Goal: Task Accomplishment & Management: Manage account settings

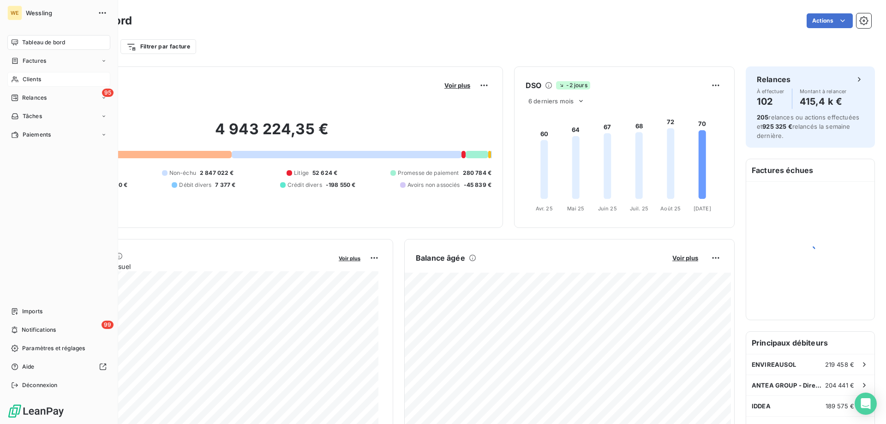
click at [25, 77] on span "Clients" at bounding box center [32, 79] width 18 height 8
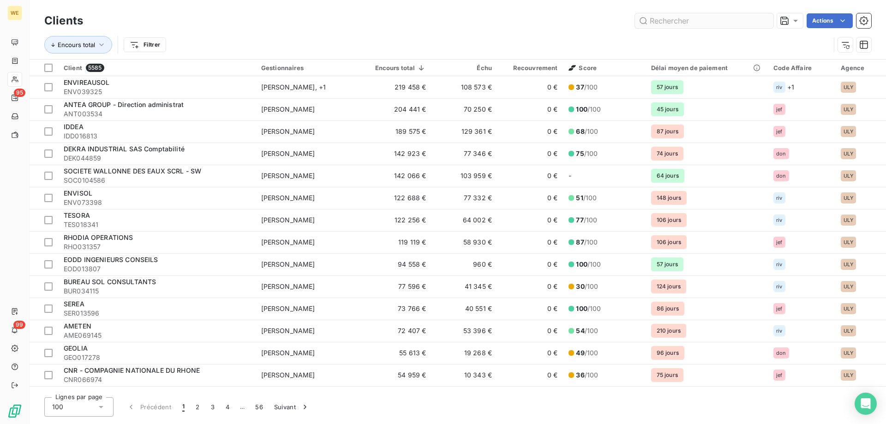
click at [661, 21] on input "text" at bounding box center [704, 20] width 138 height 15
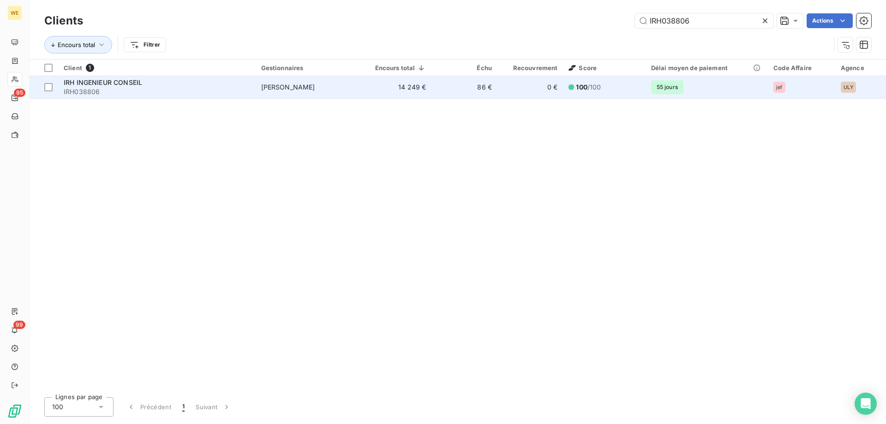
type input "IRH038806"
click at [215, 85] on div "IRH INGENIEUR CONSEIL" at bounding box center [157, 82] width 186 height 9
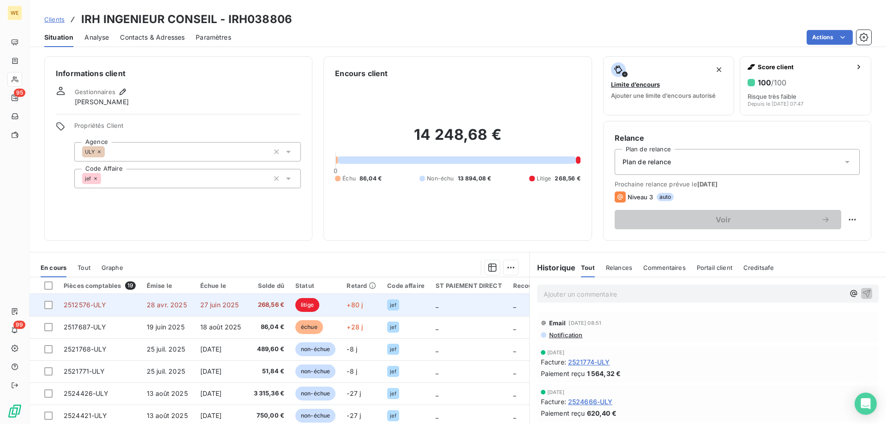
click at [163, 305] on span "28 avr. 2025" at bounding box center [167, 305] width 40 height 8
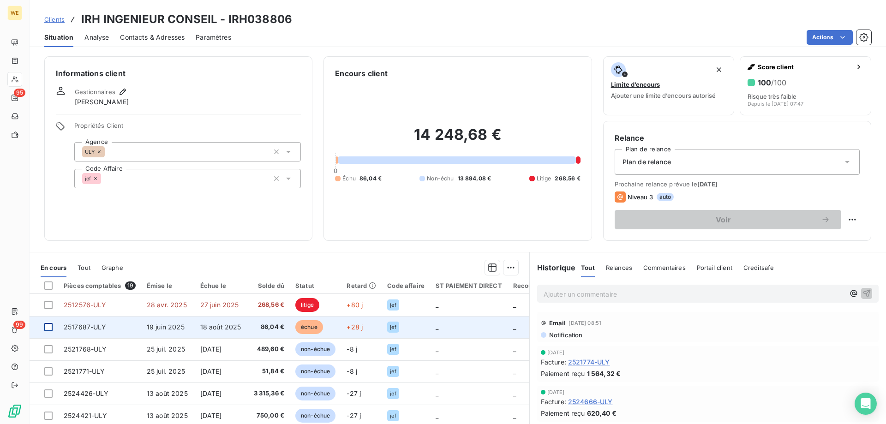
click at [45, 329] on div at bounding box center [48, 327] width 8 height 8
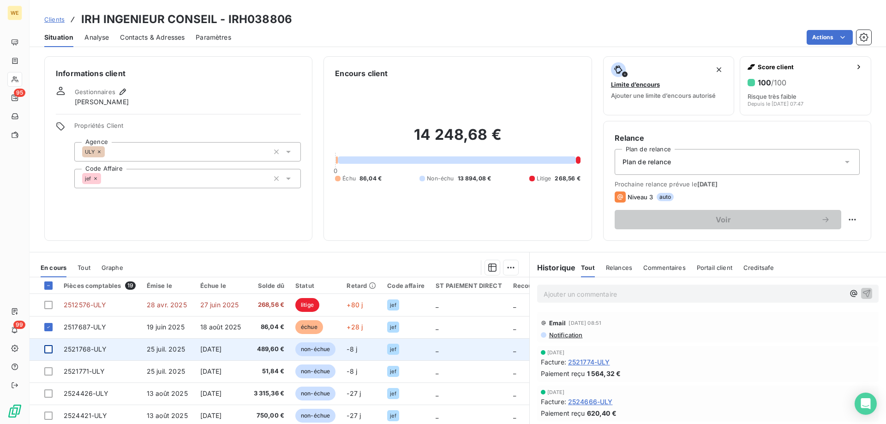
click at [48, 350] on div at bounding box center [48, 349] width 8 height 8
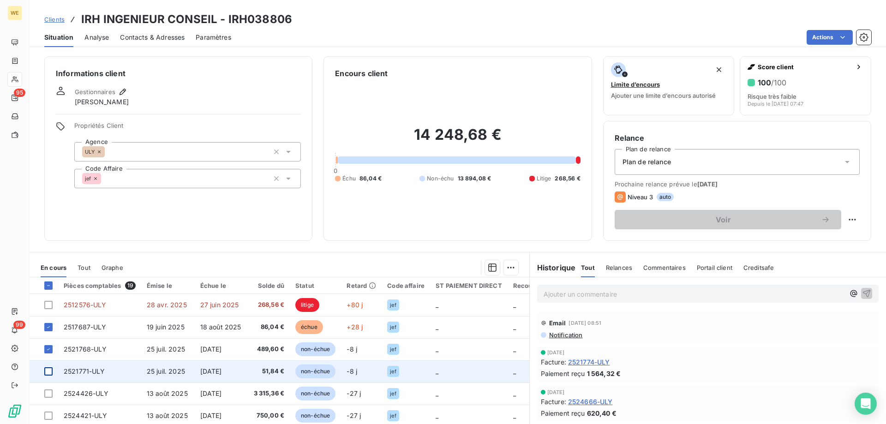
click at [49, 369] on div at bounding box center [48, 371] width 8 height 8
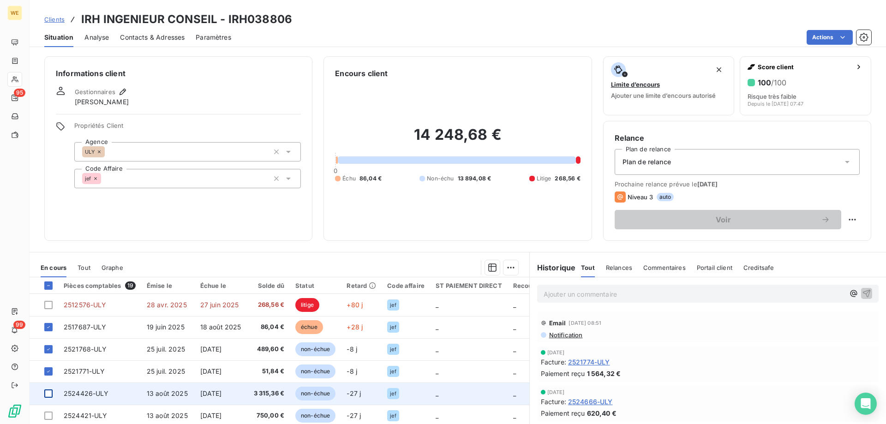
click at [51, 391] on div at bounding box center [48, 393] width 8 height 8
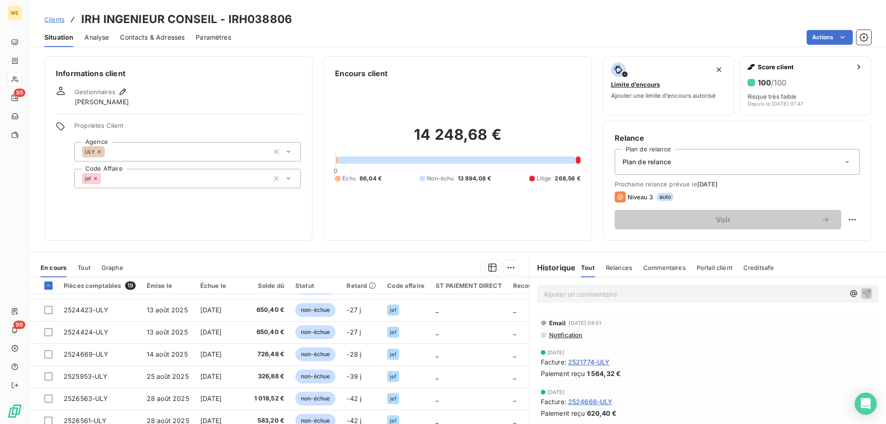
scroll to position [138, 0]
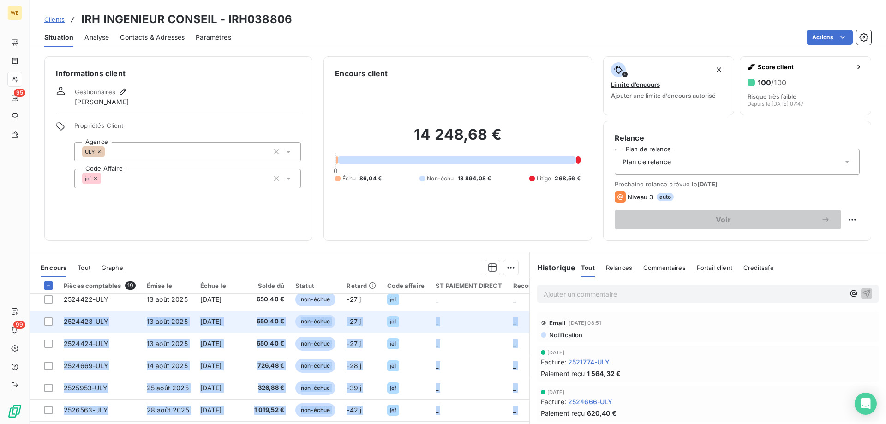
drag, startPoint x: 57, startPoint y: 393, endPoint x: 54, endPoint y: 318, distance: 74.8
click at [54, 318] on tbody "2512576-ULY [DATE] [DATE] 268,56 € litige +80 j jef _ _ _ 2517687-ULY [DATE] [D…" at bounding box center [327, 366] width 595 height 421
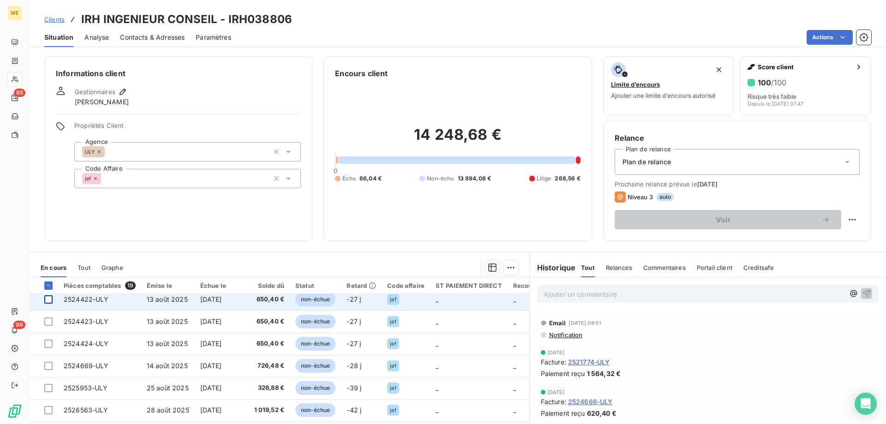
click at [46, 300] on div at bounding box center [48, 299] width 8 height 8
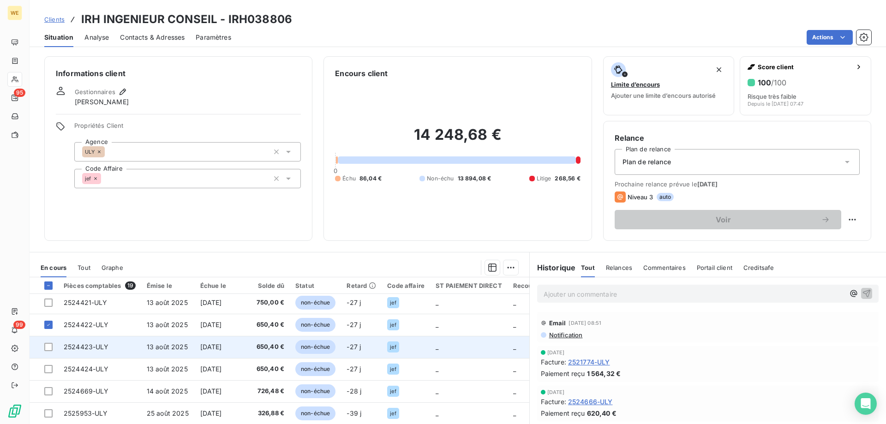
scroll to position [92, 0]
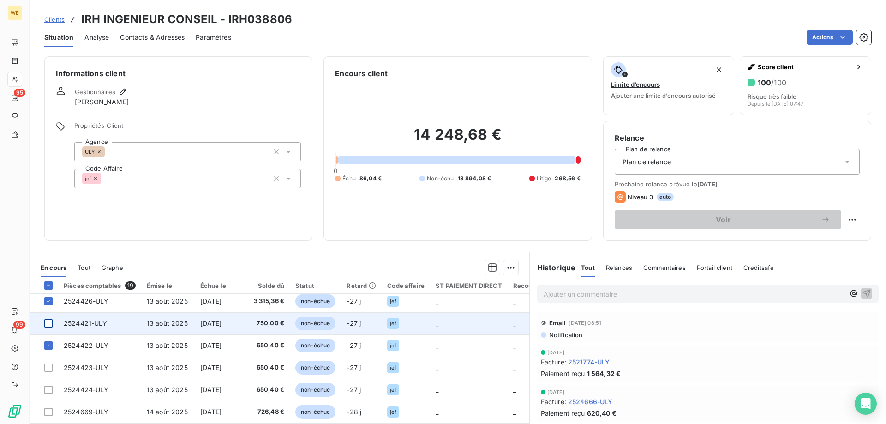
click at [50, 326] on div at bounding box center [48, 323] width 8 height 8
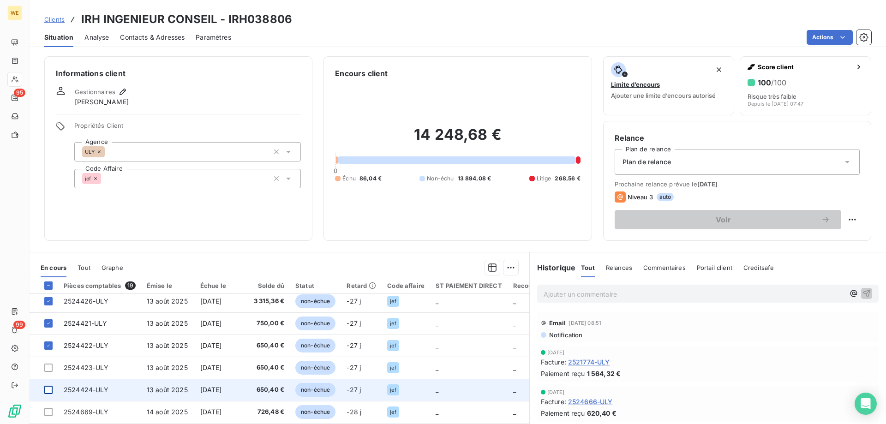
click at [48, 392] on div at bounding box center [48, 390] width 8 height 8
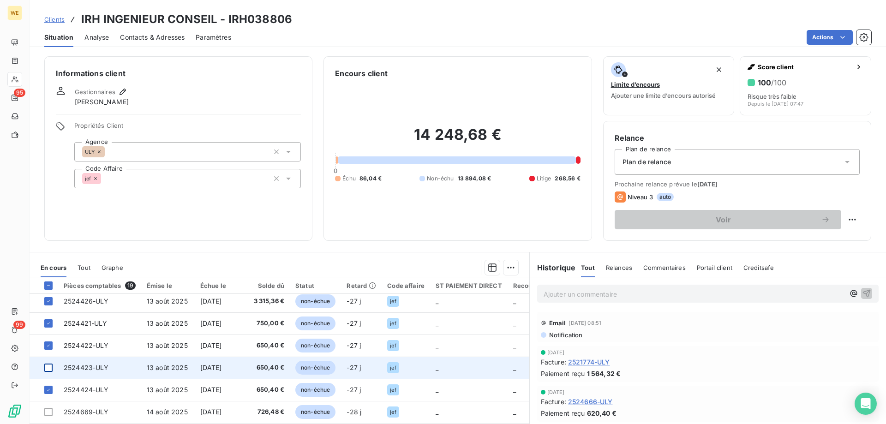
click at [51, 370] on div at bounding box center [48, 368] width 8 height 8
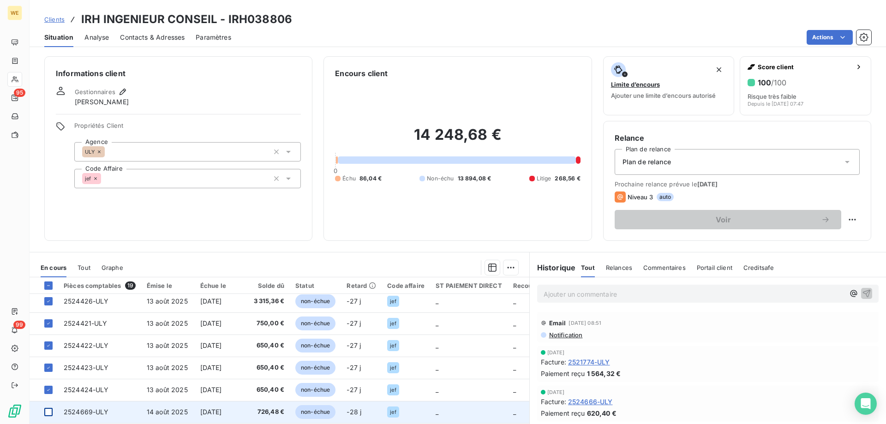
click at [49, 413] on div at bounding box center [48, 412] width 8 height 8
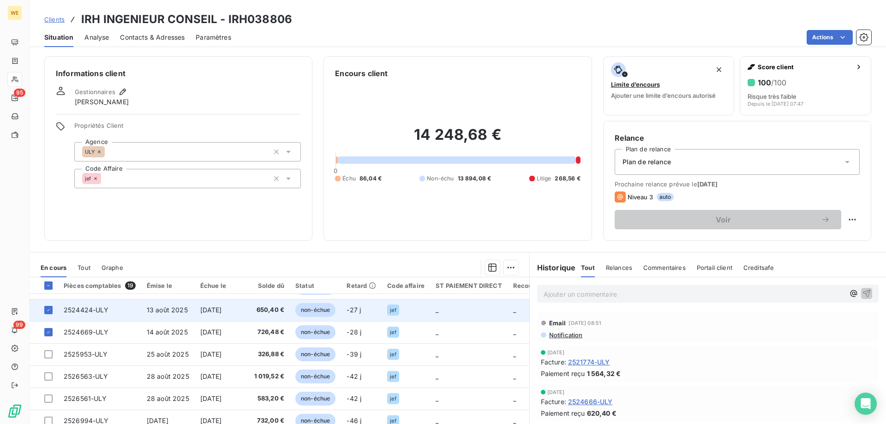
scroll to position [185, 0]
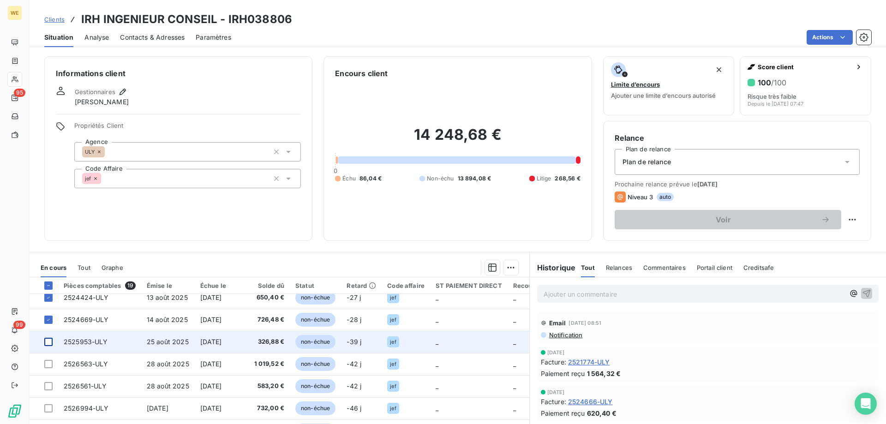
click at [48, 340] on div at bounding box center [48, 342] width 8 height 8
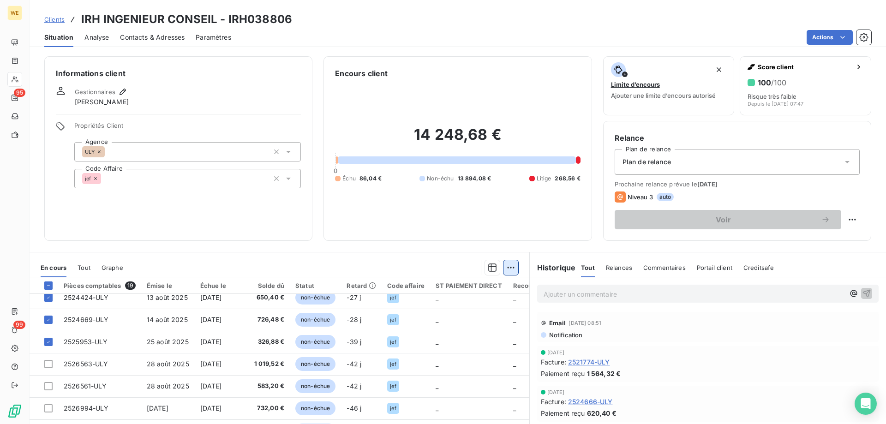
click at [509, 265] on html "WE 95 99 Clients IRH INGENIEUR CONSEIL - IRH038806 Situation Analyse Contacts &…" at bounding box center [443, 212] width 886 height 424
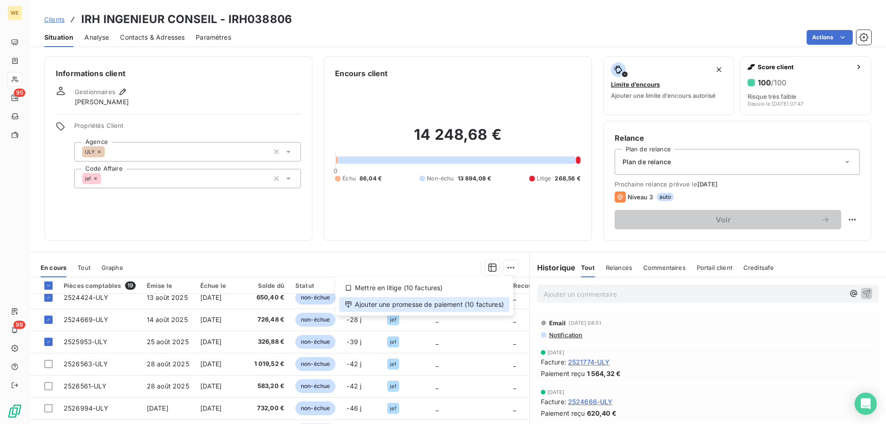
drag, startPoint x: 476, startPoint y: 305, endPoint x: 481, endPoint y: 304, distance: 5.2
click at [476, 305] on div "Ajouter une promesse de paiement (10 factures)" at bounding box center [424, 304] width 170 height 15
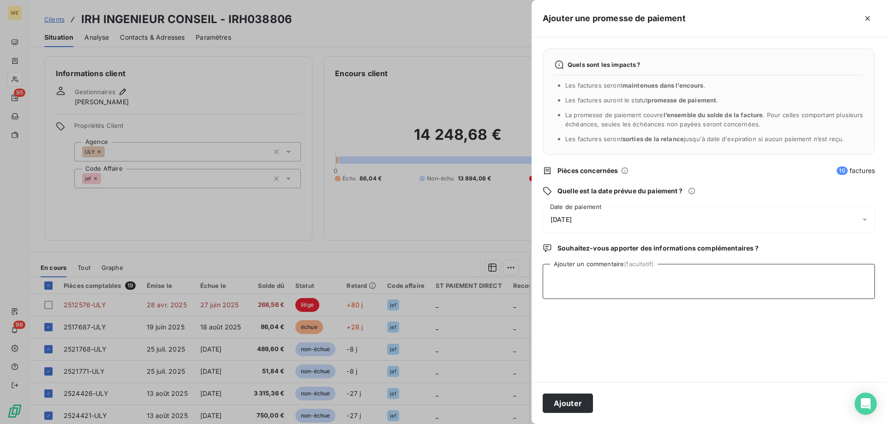
click at [595, 283] on textarea "Ajouter un commentaire (facultatif)" at bounding box center [709, 281] width 332 height 35
type textarea "[DATE]"
click at [605, 218] on div "[DATE]" at bounding box center [709, 220] width 332 height 26
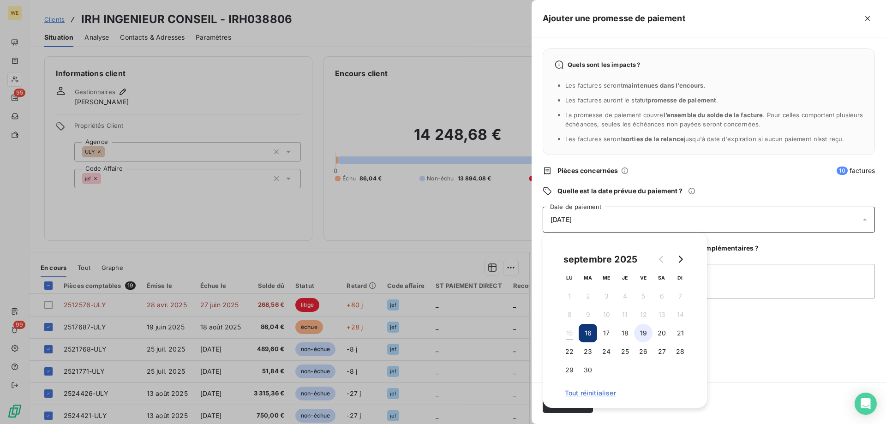
drag, startPoint x: 643, startPoint y: 333, endPoint x: 691, endPoint y: 332, distance: 47.5
click at [643, 333] on button "19" at bounding box center [643, 333] width 18 height 18
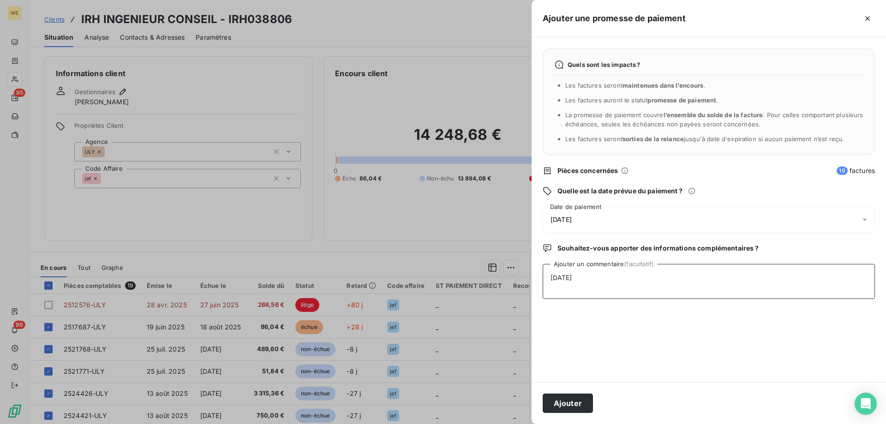
click at [739, 293] on textarea "[DATE]" at bounding box center [709, 281] width 332 height 35
click at [563, 406] on button "Ajouter" at bounding box center [568, 403] width 50 height 19
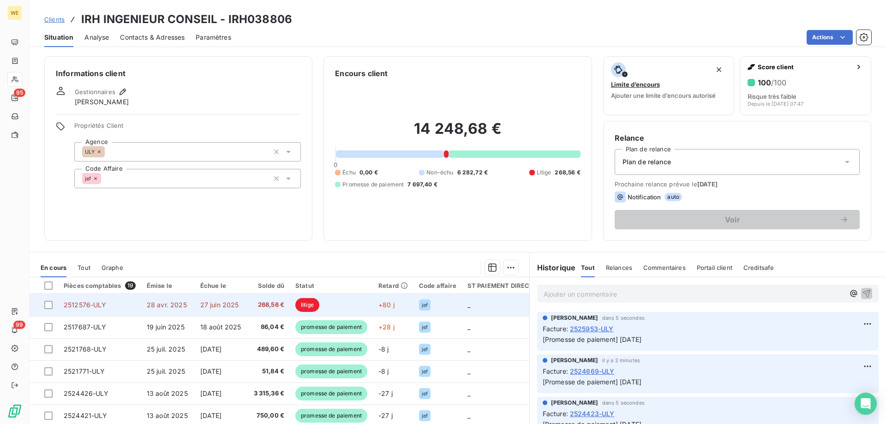
click at [196, 304] on td "27 juin 2025" at bounding box center [221, 305] width 52 height 22
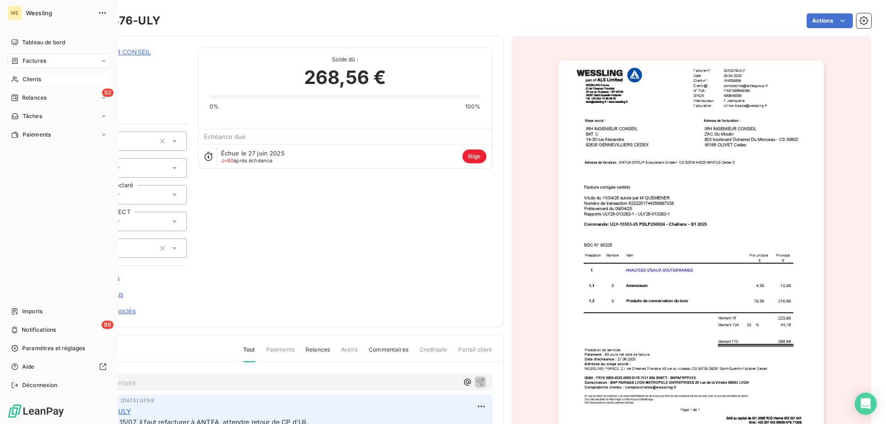
click at [34, 64] on span "Factures" at bounding box center [35, 61] width 24 height 8
click at [40, 60] on span "Factures" at bounding box center [35, 61] width 24 height 8
drag, startPoint x: 46, startPoint y: 114, endPoint x: 93, endPoint y: 122, distance: 47.9
click at [46, 114] on div "Clients" at bounding box center [58, 116] width 103 height 15
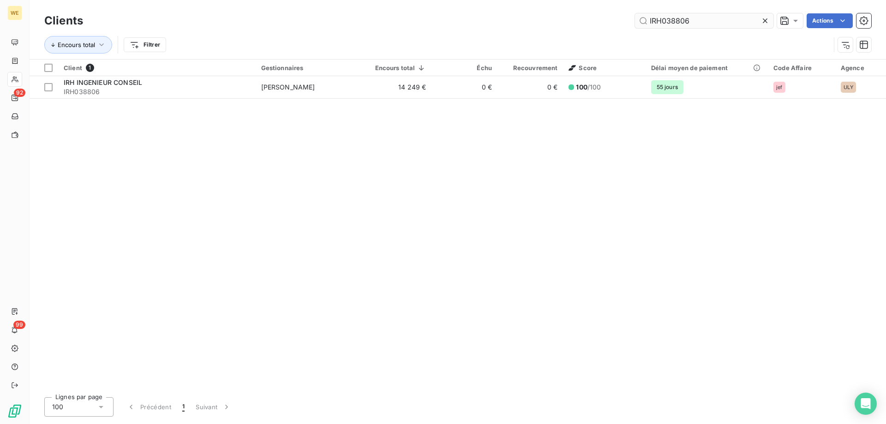
click at [657, 19] on input "IRH038806" at bounding box center [704, 20] width 138 height 15
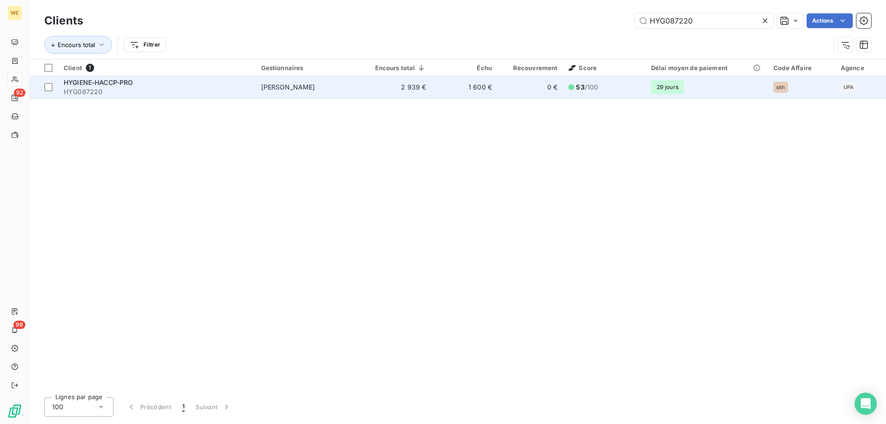
type input "HYG087220"
click at [133, 90] on span "HYG087220" at bounding box center [157, 91] width 186 height 9
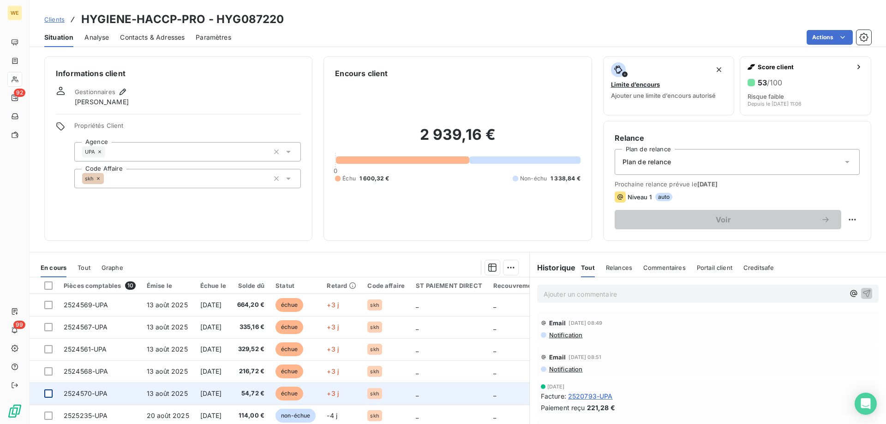
click at [50, 394] on div at bounding box center [48, 393] width 8 height 8
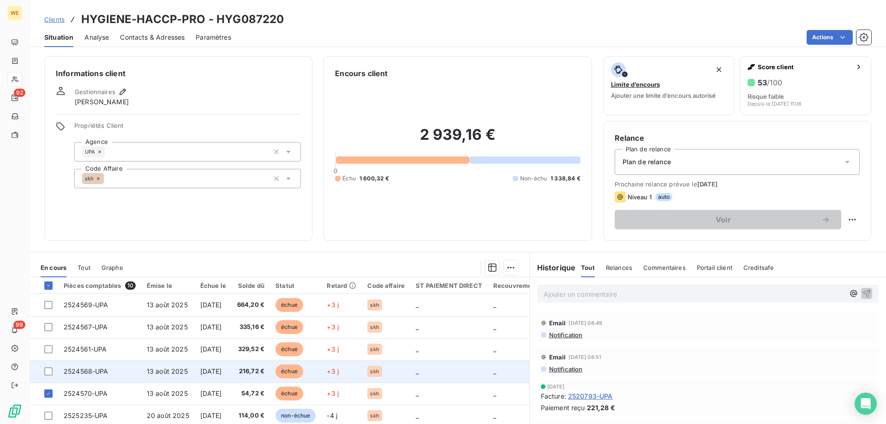
drag, startPoint x: 48, startPoint y: 373, endPoint x: 58, endPoint y: 364, distance: 13.4
click at [49, 373] on div at bounding box center [48, 371] width 8 height 8
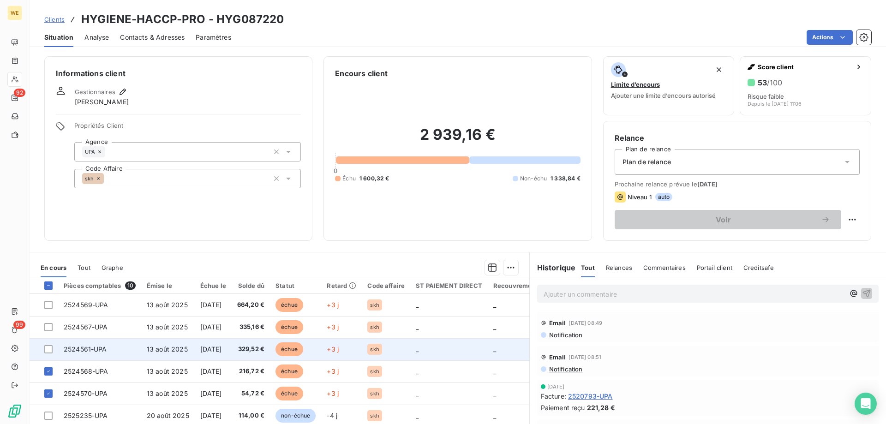
click at [54, 348] on td at bounding box center [44, 349] width 29 height 22
click at [50, 350] on div at bounding box center [48, 349] width 8 height 8
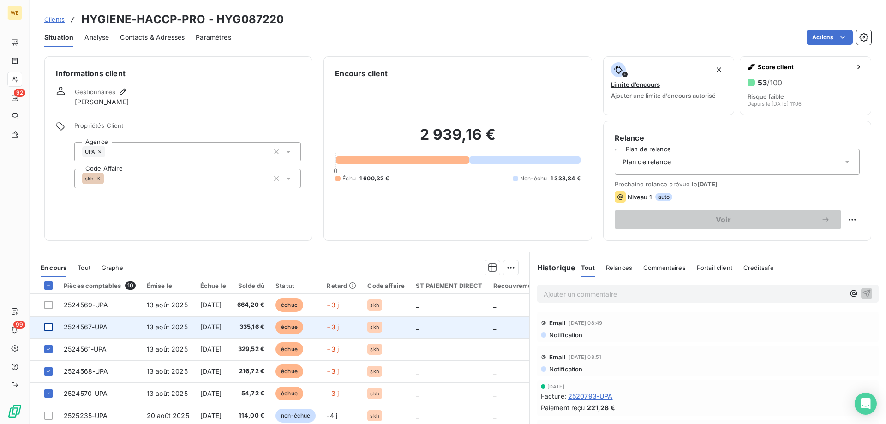
click at [51, 329] on div at bounding box center [48, 327] width 8 height 8
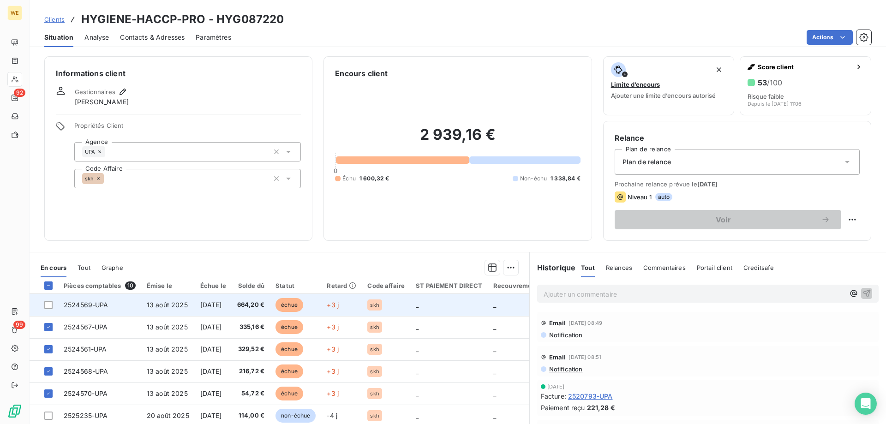
drag, startPoint x: 48, startPoint y: 301, endPoint x: 68, endPoint y: 312, distance: 23.1
click at [48, 302] on div at bounding box center [48, 305] width 8 height 8
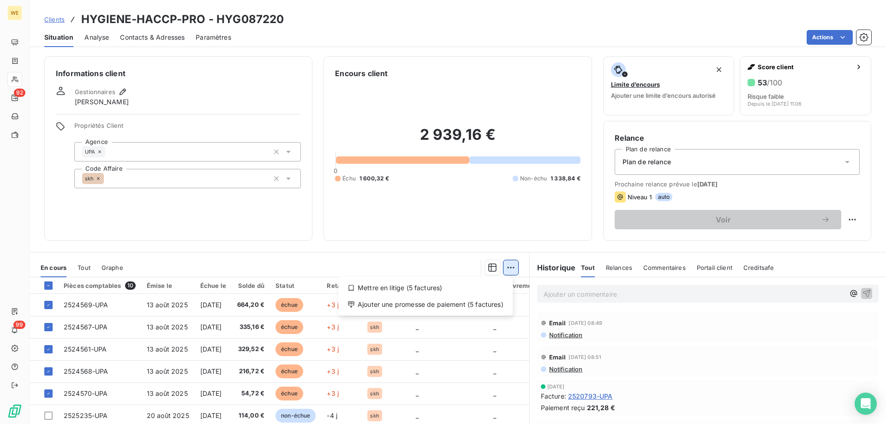
click at [508, 267] on html "WE 92 99 Clients HYGIENE-HACCP-PRO - HYG087220 Situation Analyse Contacts & Adr…" at bounding box center [443, 212] width 886 height 424
click at [489, 302] on div "Ajouter une promesse de paiement (5 factures)" at bounding box center [425, 304] width 167 height 15
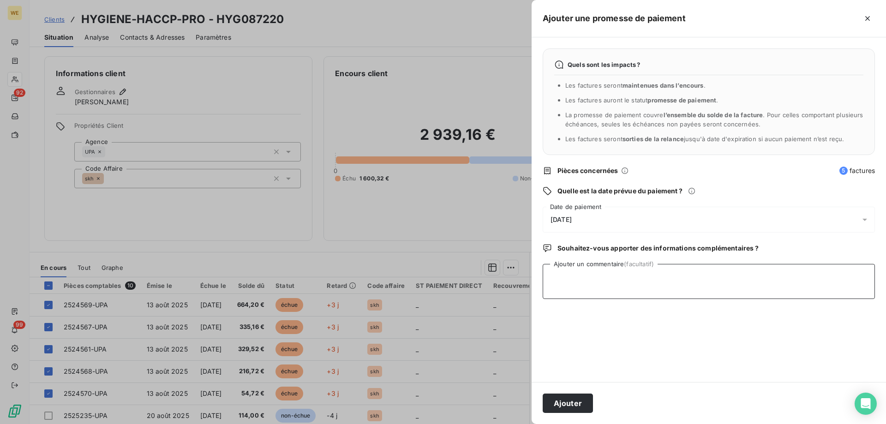
click at [575, 288] on textarea "Ajouter un commentaire (facultatif)" at bounding box center [709, 281] width 332 height 35
type textarea "[DATE]"
click at [572, 219] on span "[DATE]" at bounding box center [561, 219] width 21 height 7
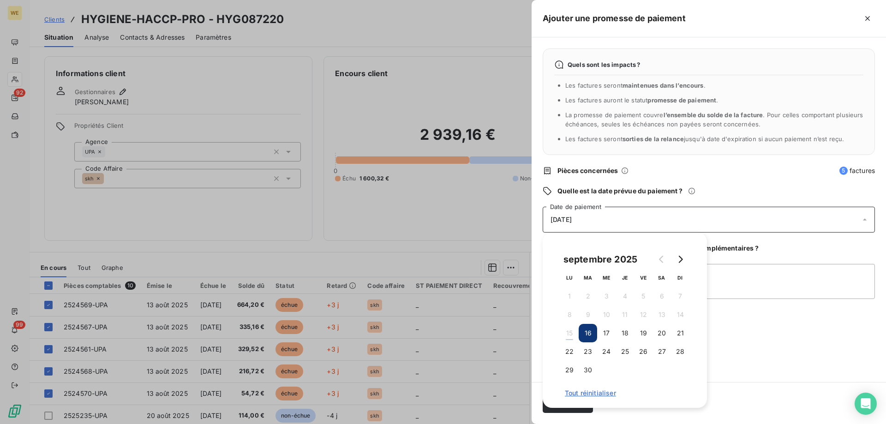
drag, startPoint x: 566, startPoint y: 348, endPoint x: 599, endPoint y: 358, distance: 33.9
click at [568, 349] on button "22" at bounding box center [569, 351] width 18 height 18
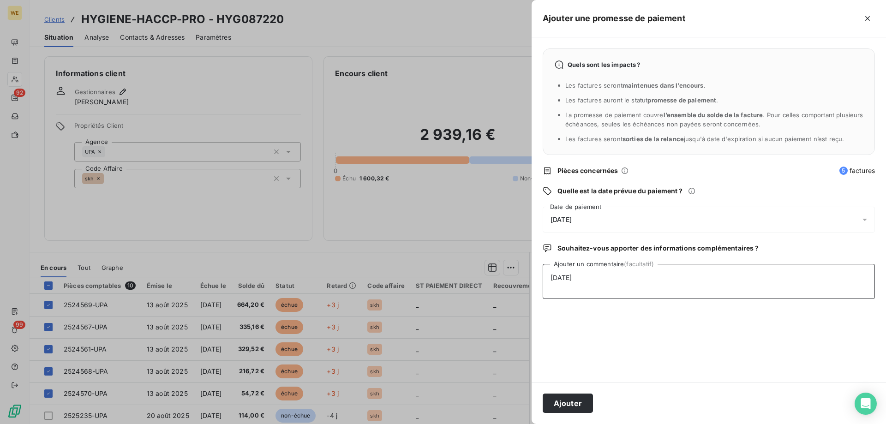
click at [725, 286] on textarea "[DATE]" at bounding box center [709, 281] width 332 height 35
click at [569, 400] on button "Ajouter" at bounding box center [568, 403] width 50 height 19
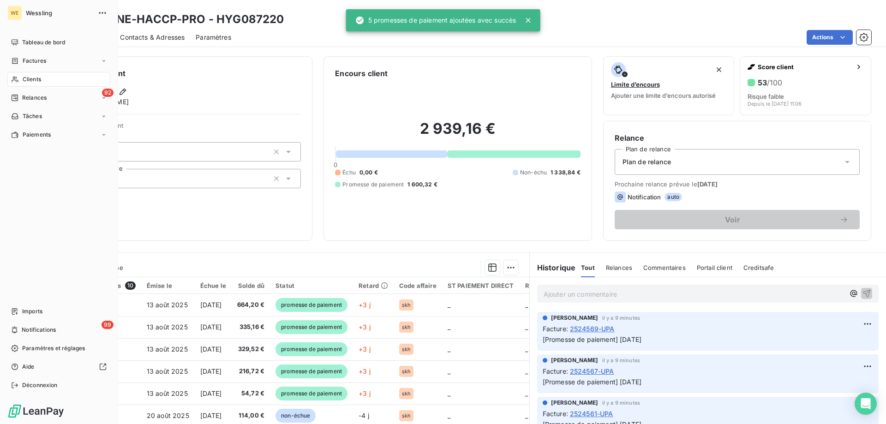
click at [36, 78] on span "Clients" at bounding box center [32, 79] width 18 height 8
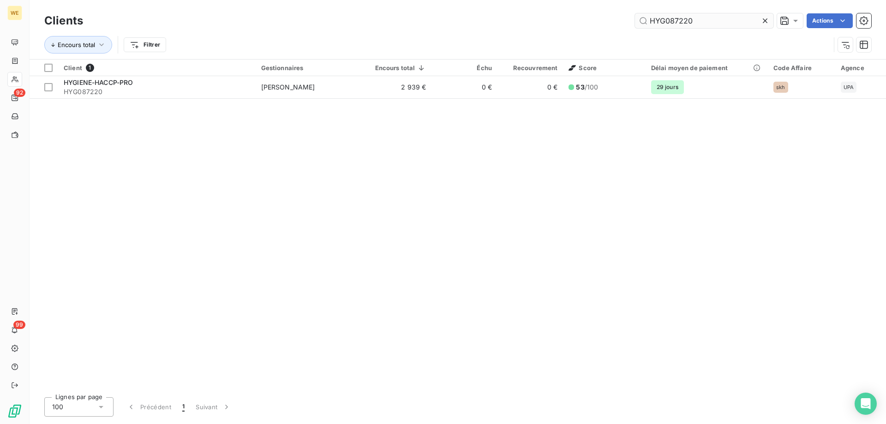
click at [694, 18] on input "HYG087220" at bounding box center [704, 20] width 138 height 15
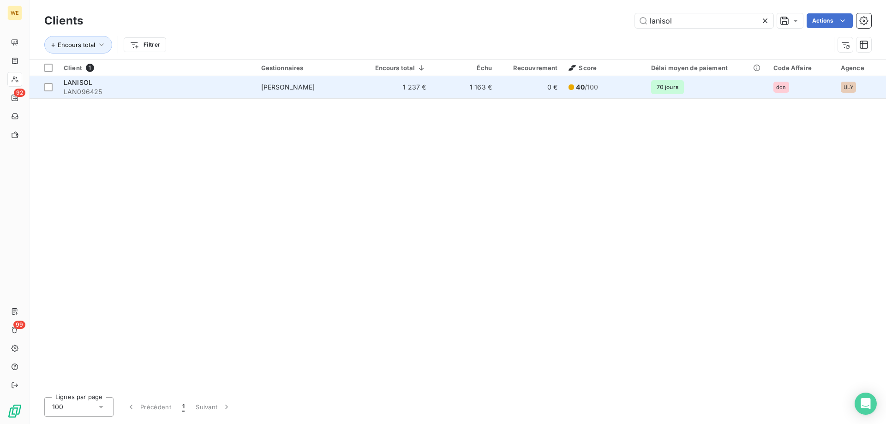
type input "lanisol"
click at [138, 87] on span "LAN096425" at bounding box center [157, 91] width 186 height 9
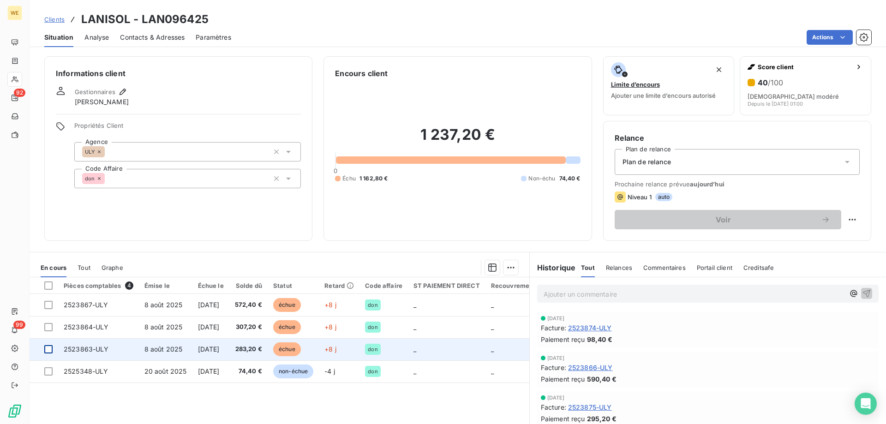
click at [48, 350] on div at bounding box center [48, 349] width 8 height 8
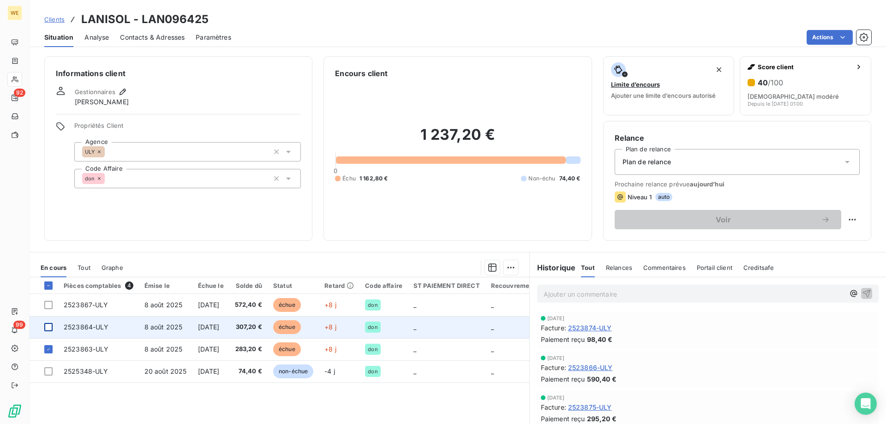
click at [45, 327] on div at bounding box center [48, 327] width 8 height 8
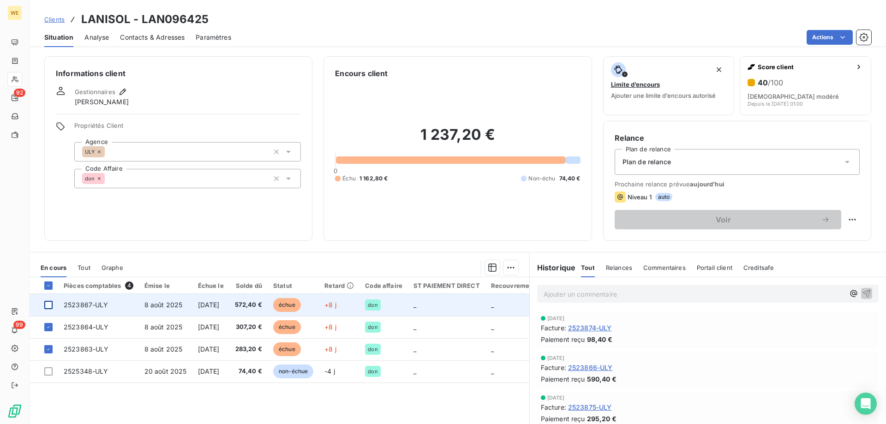
click at [48, 305] on div at bounding box center [48, 305] width 8 height 8
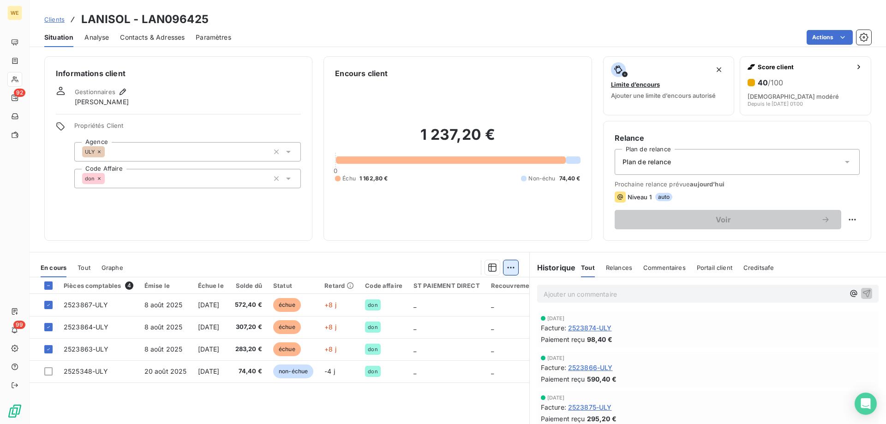
click at [513, 268] on html "WE 92 99 Clients LANISOL - LAN096425 Situation Analyse Contacts & Adresses Para…" at bounding box center [443, 212] width 886 height 424
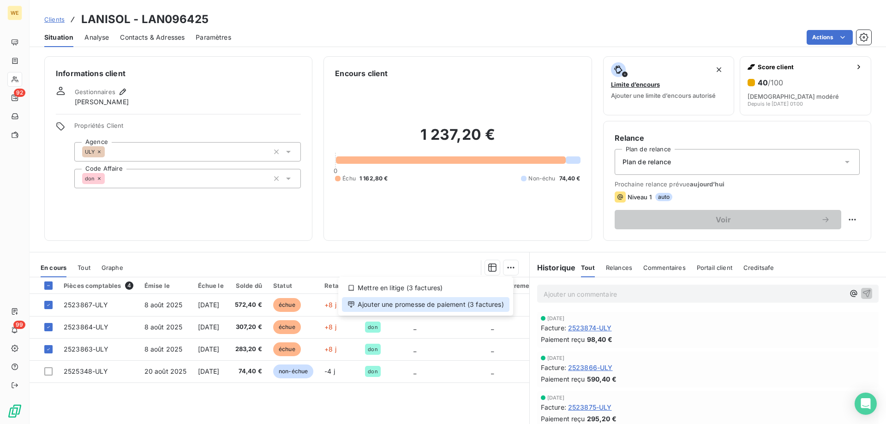
click at [487, 305] on div "Ajouter une promesse de paiement (3 factures)" at bounding box center [426, 304] width 168 height 15
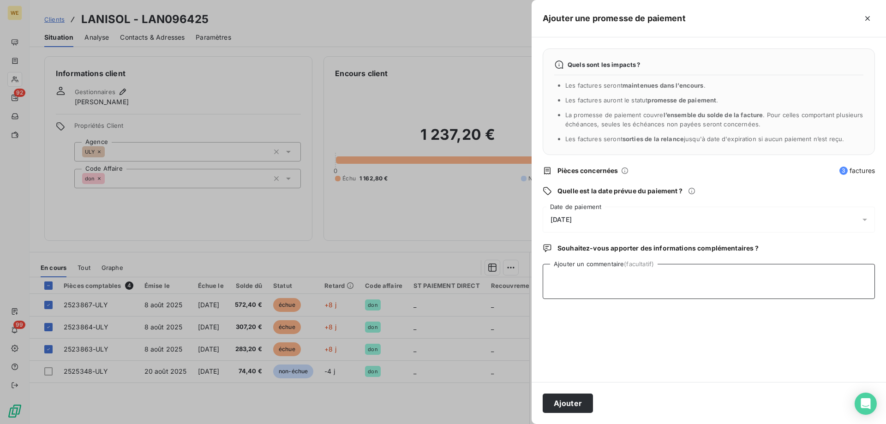
click at [599, 289] on textarea "Ajouter un commentaire (facultatif)" at bounding box center [709, 281] width 332 height 35
click at [584, 277] on textarea "Ajouter un commentaire (facultatif)" at bounding box center [709, 281] width 332 height 35
paste textarea "[PERSON_NAME]<[EMAIL_ADDRESS][PERSON_NAME][DOMAIN_NAME]> ​WESSLING FR, Comptabi…"
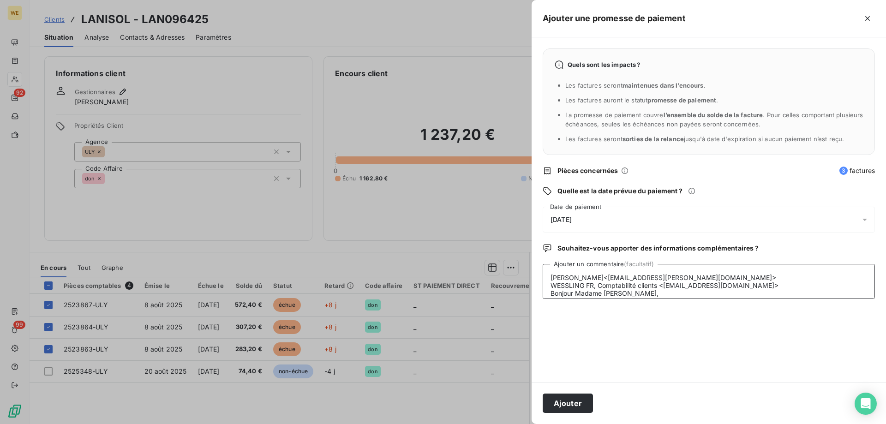
scroll to position [131, 0]
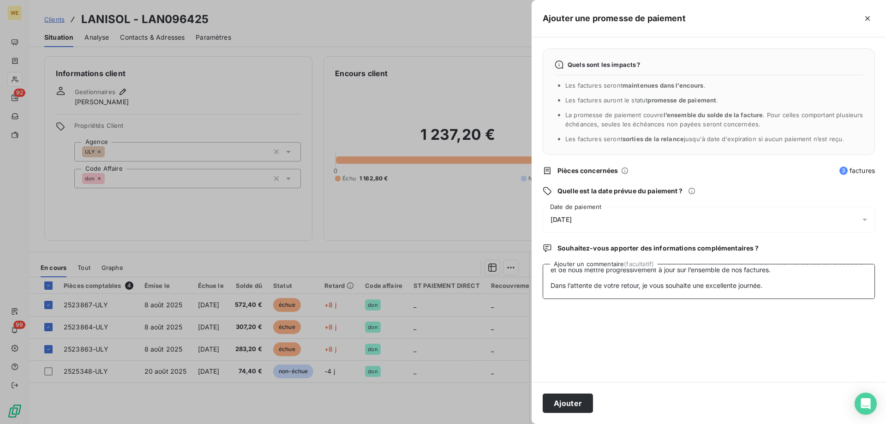
click at [644, 293] on textarea "[PERSON_NAME]<[EMAIL_ADDRESS][PERSON_NAME][DOMAIN_NAME]> ​WESSLING FR, Comptabi…" at bounding box center [709, 281] width 332 height 35
type textarea "[PERSON_NAME]<[EMAIL_ADDRESS][PERSON_NAME][DOMAIN_NAME]> ​WESSLING FR, Comptabi…"
click at [572, 216] on span "[DATE]" at bounding box center [561, 219] width 21 height 7
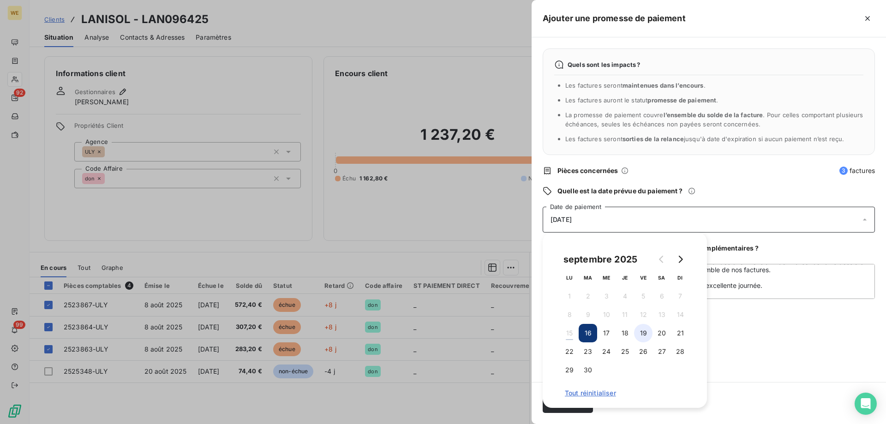
click at [645, 333] on button "19" at bounding box center [643, 333] width 18 height 18
click at [746, 352] on div "Quels sont les impacts ? Les factures seront maintenues dans l’encours . Les fa…" at bounding box center [709, 209] width 354 height 345
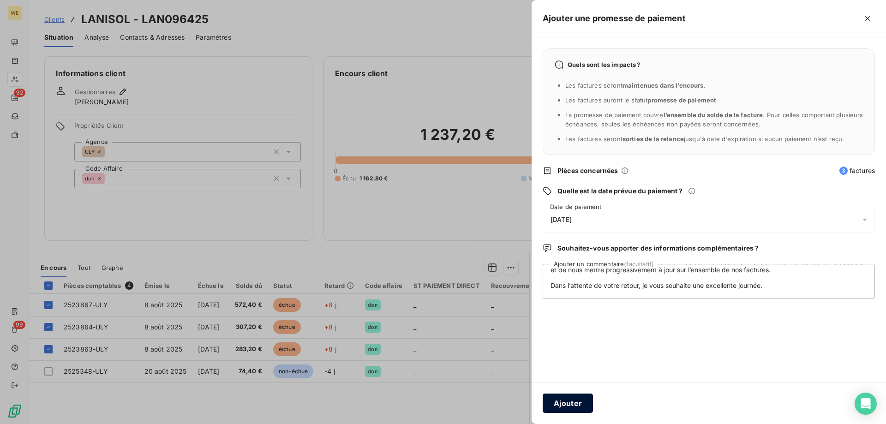
click at [575, 400] on button "Ajouter" at bounding box center [568, 403] width 50 height 19
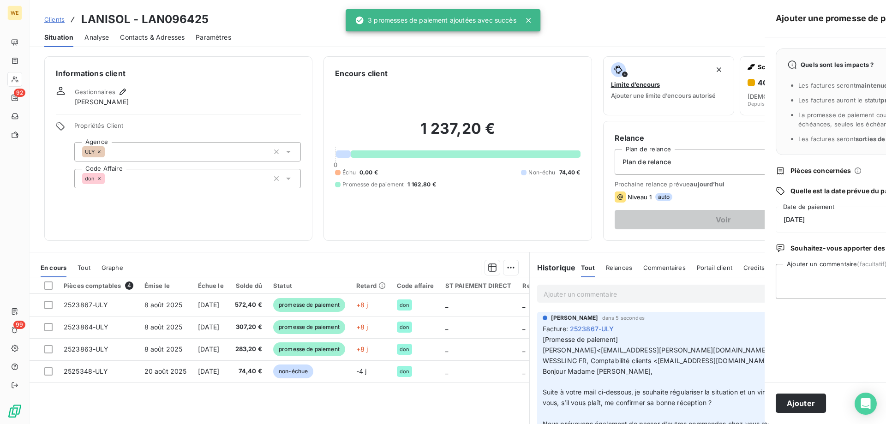
scroll to position [0, 0]
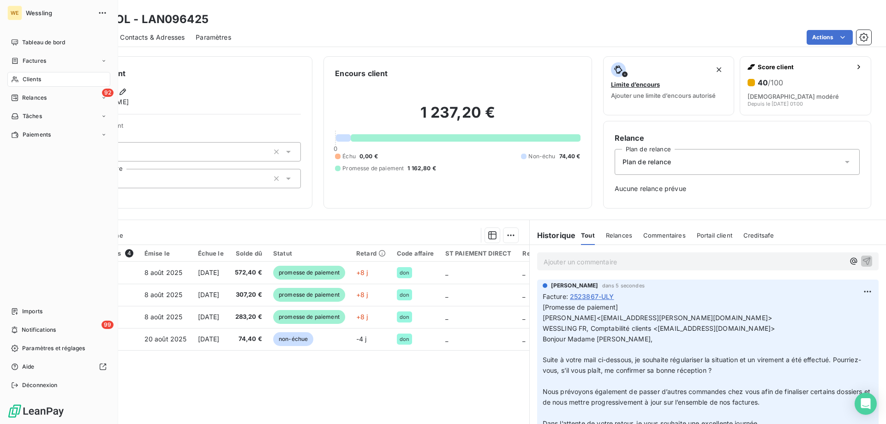
click at [37, 78] on span "Clients" at bounding box center [32, 79] width 18 height 8
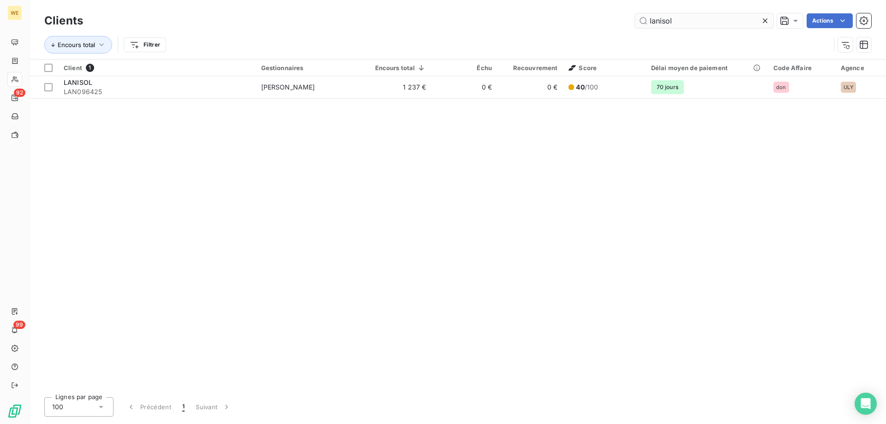
click at [654, 23] on input "lanisol" at bounding box center [704, 20] width 138 height 15
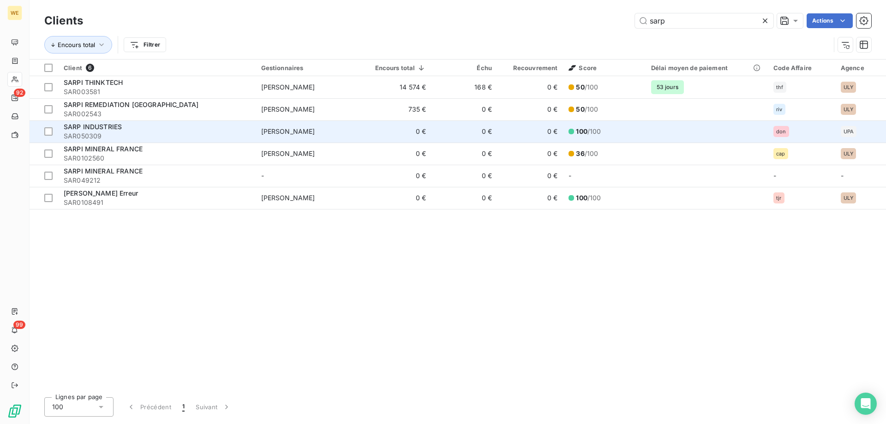
type input "sarp"
click at [140, 139] on span "SAR050309" at bounding box center [157, 136] width 186 height 9
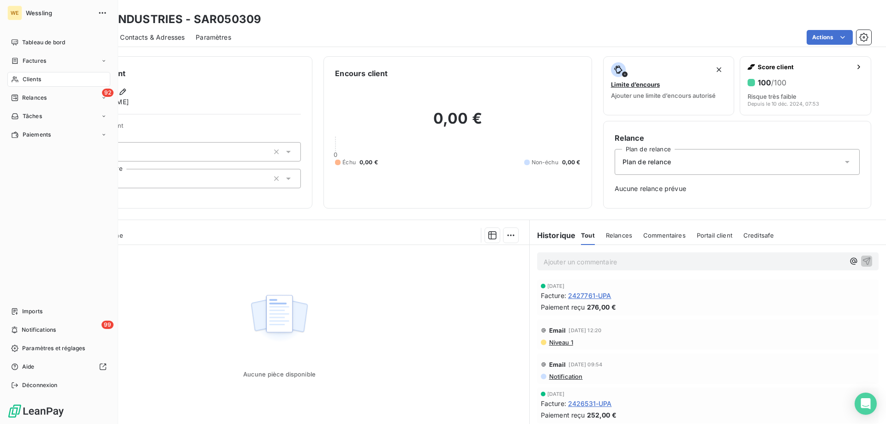
click at [21, 77] on div "Clients" at bounding box center [58, 79] width 103 height 15
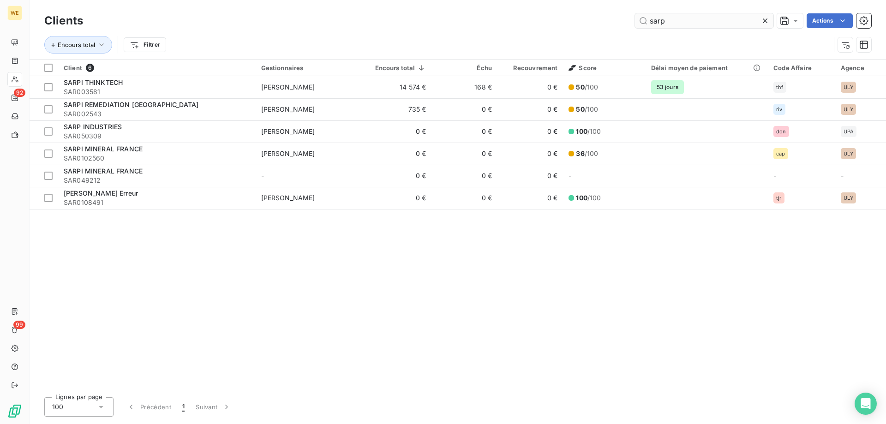
click at [685, 26] on input "sarp" at bounding box center [704, 20] width 138 height 15
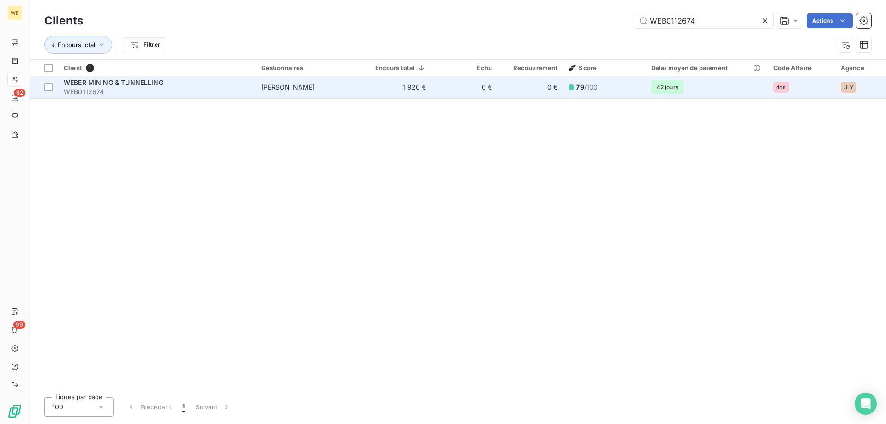
type input "WEB0112674"
click at [125, 86] on span "WEBER MINING & TUNNELLING" at bounding box center [114, 82] width 100 height 8
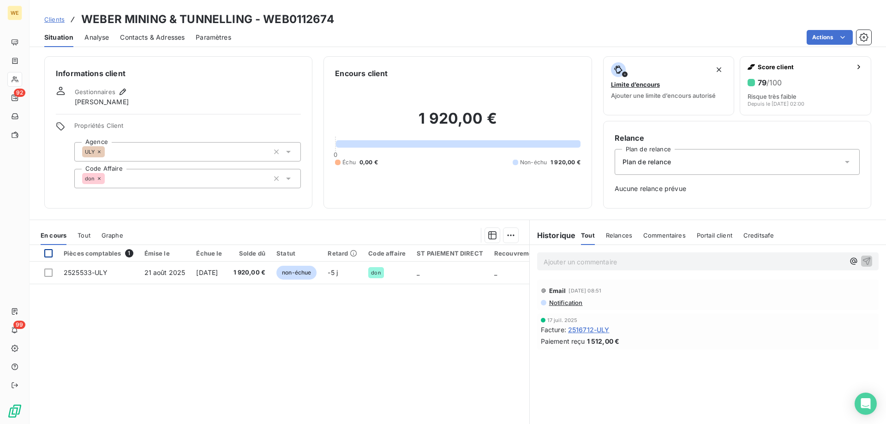
click at [48, 255] on div at bounding box center [48, 253] width 8 height 8
click at [507, 238] on html "WE 92 99 Clients WEBER MINING & TUNNELLING - WEB0112674 Situation Analyse Conta…" at bounding box center [443, 212] width 886 height 424
click at [501, 271] on div "Ajouter une promesse de paiement (1 facture)" at bounding box center [428, 272] width 163 height 15
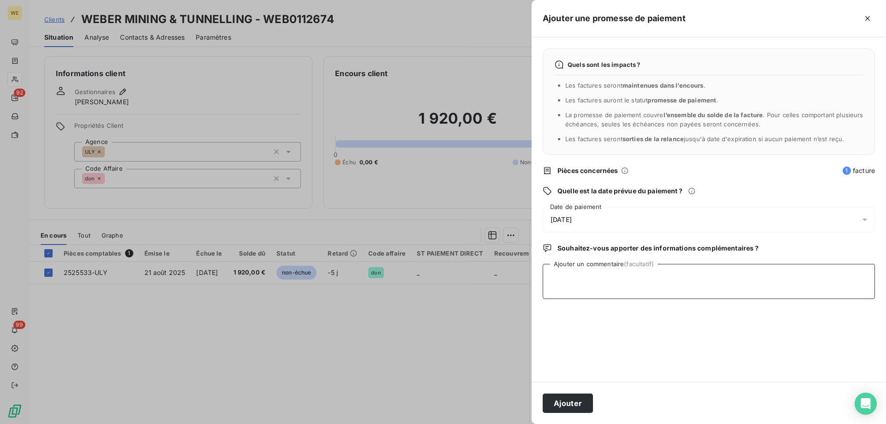
click at [558, 274] on textarea "Ajouter un commentaire (facultatif)" at bounding box center [709, 281] width 332 height 35
type textarea "[DATE] chq uly"
click at [572, 216] on span "[DATE]" at bounding box center [561, 219] width 21 height 7
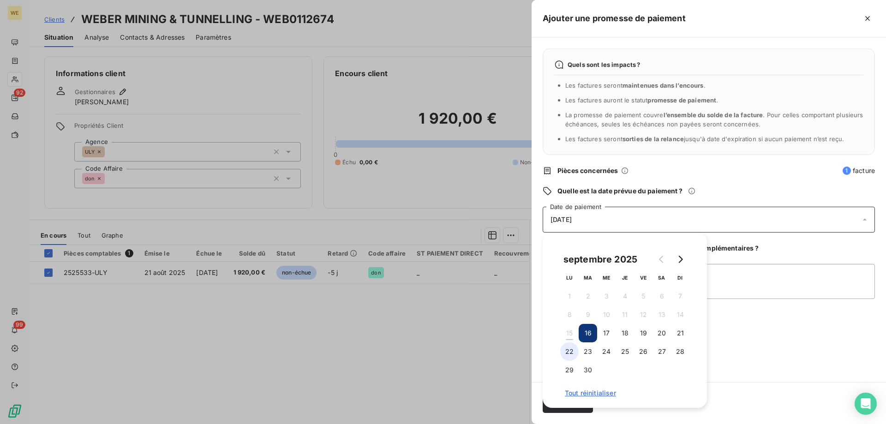
click at [569, 353] on button "22" at bounding box center [569, 351] width 18 height 18
click at [748, 299] on textarea "[DATE] chq uly" at bounding box center [709, 281] width 332 height 35
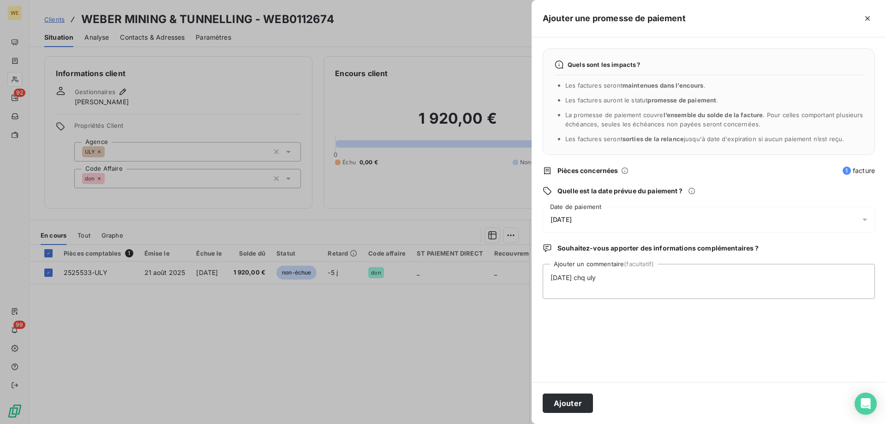
drag, startPoint x: 562, startPoint y: 402, endPoint x: 600, endPoint y: 411, distance: 38.8
click at [563, 402] on button "Ajouter" at bounding box center [568, 403] width 50 height 19
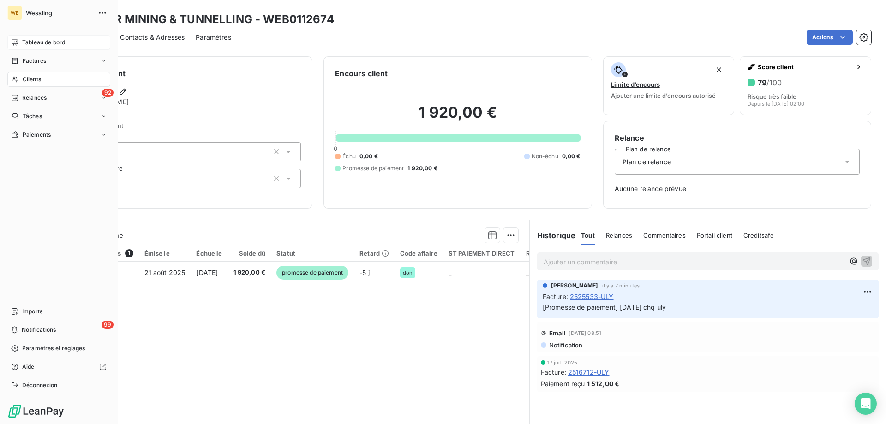
click at [41, 39] on span "Tableau de bord" at bounding box center [43, 42] width 43 height 8
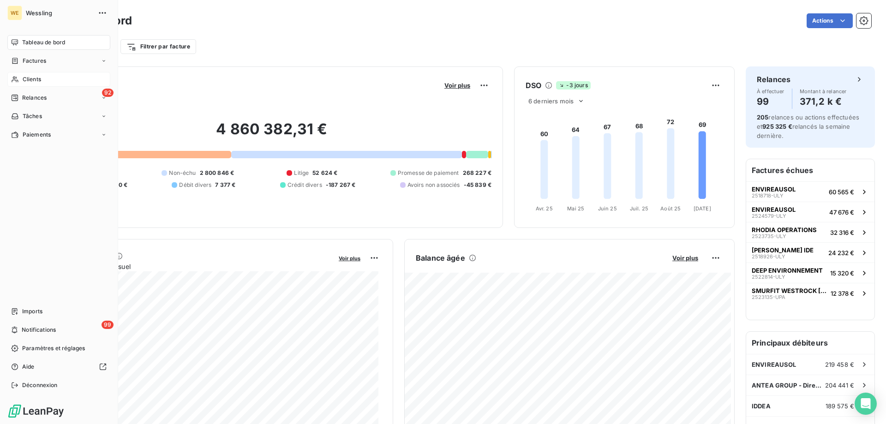
click at [39, 78] on span "Clients" at bounding box center [32, 79] width 18 height 8
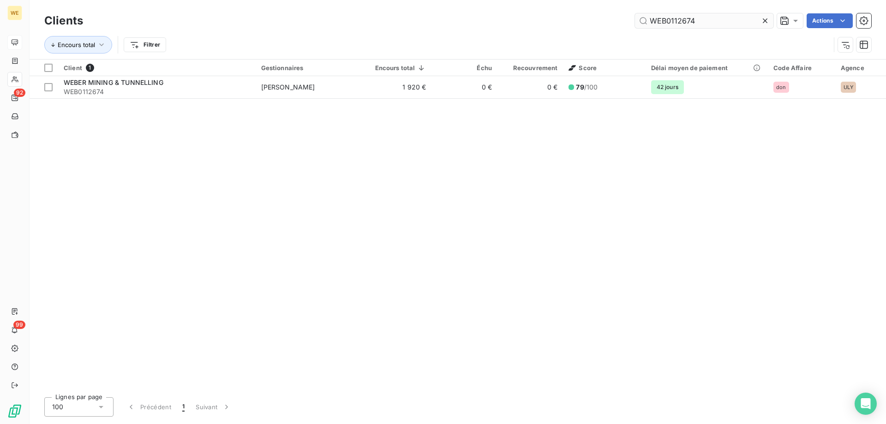
click at [669, 23] on input "WEB0112674" at bounding box center [704, 20] width 138 height 15
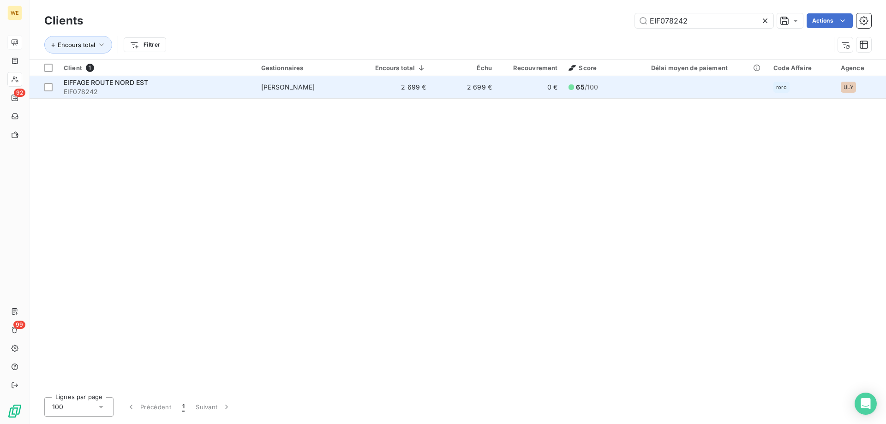
type input "EIF078242"
click at [198, 83] on div "EIFFAGE ROUTE NORD EST" at bounding box center [157, 82] width 186 height 9
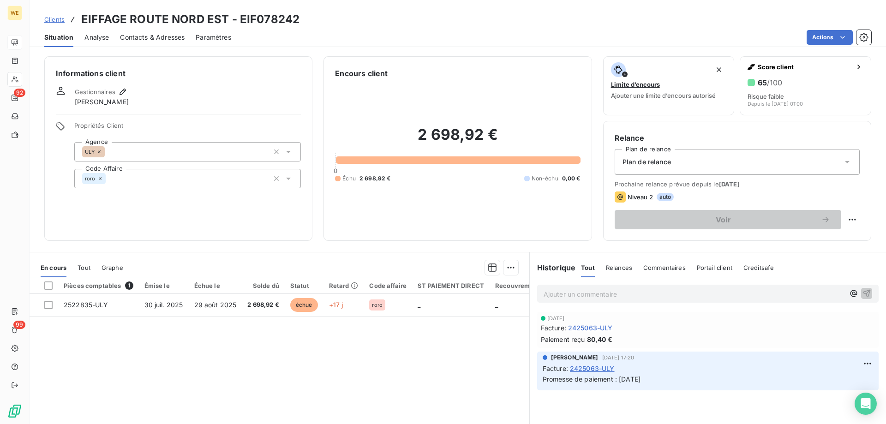
click at [49, 291] on th at bounding box center [44, 285] width 29 height 17
click at [49, 288] on div at bounding box center [48, 286] width 8 height 8
click at [508, 265] on html "WE 92 99 Clients EIFFAGE ROUTE NORD EST - EIF078242 Situation Analyse Contacts …" at bounding box center [443, 212] width 886 height 424
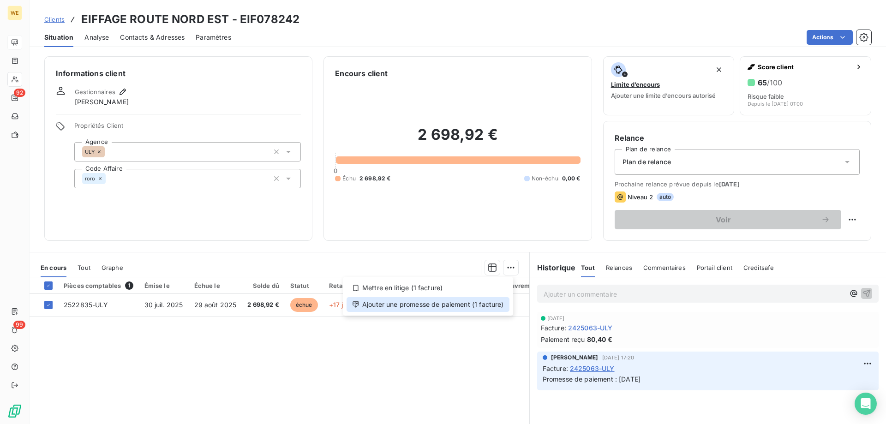
click at [497, 305] on div "Ajouter une promesse de paiement (1 facture)" at bounding box center [428, 304] width 163 height 15
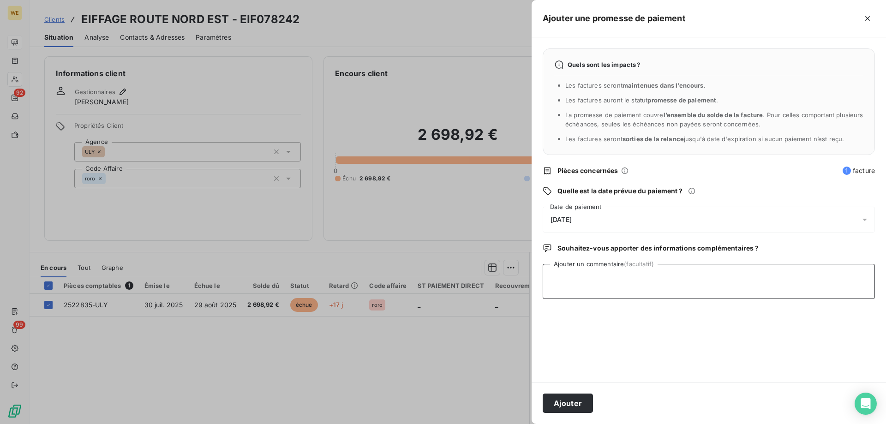
click at [568, 287] on textarea "Ajouter un commentaire (facultatif)" at bounding box center [709, 281] width 332 height 35
type textarea "[DATE]"
click at [605, 217] on div "[DATE]" at bounding box center [709, 220] width 332 height 26
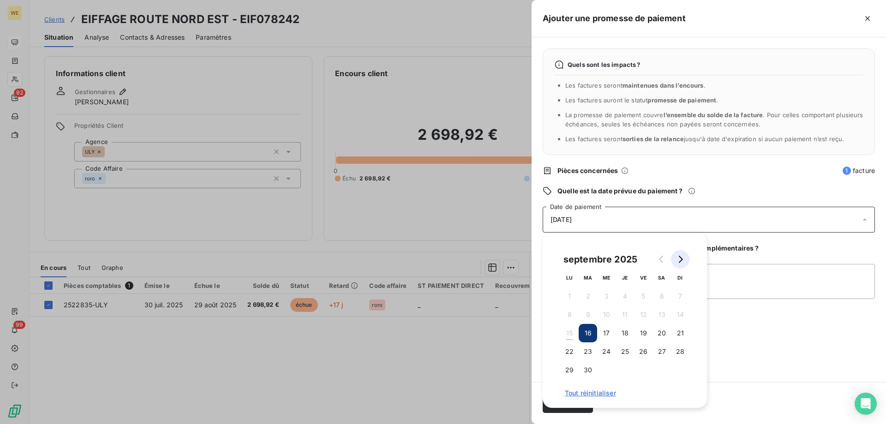
click at [682, 261] on icon "Go to next month" at bounding box center [681, 259] width 4 height 7
drag, startPoint x: 585, startPoint y: 313, endPoint x: 719, endPoint y: 324, distance: 134.7
click at [591, 316] on button "7" at bounding box center [588, 315] width 18 height 18
click at [753, 299] on textarea "[DATE]" at bounding box center [709, 281] width 332 height 35
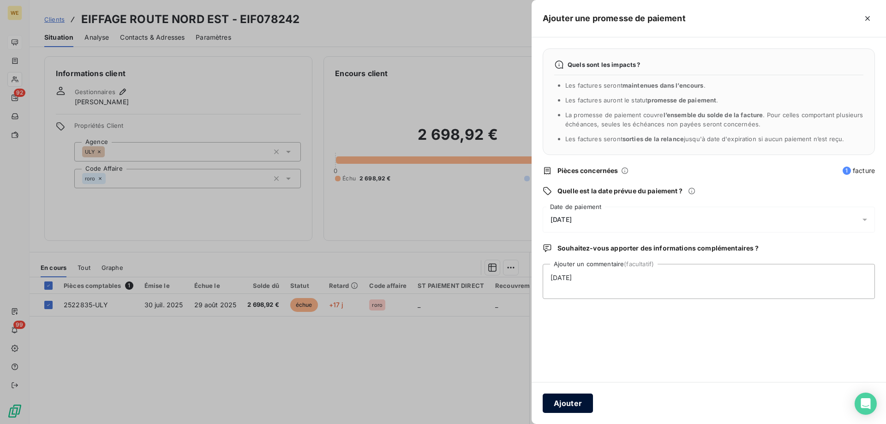
click at [563, 403] on button "Ajouter" at bounding box center [568, 403] width 50 height 19
